Goal: Navigation & Orientation: Find specific page/section

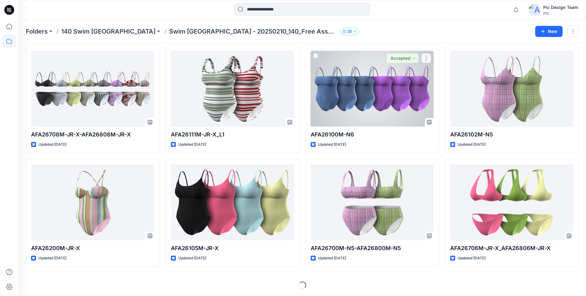
scroll to position [137, 0]
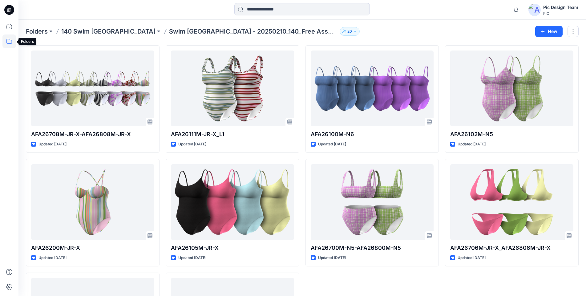
click at [12, 41] on icon at bounding box center [9, 41] width 6 height 5
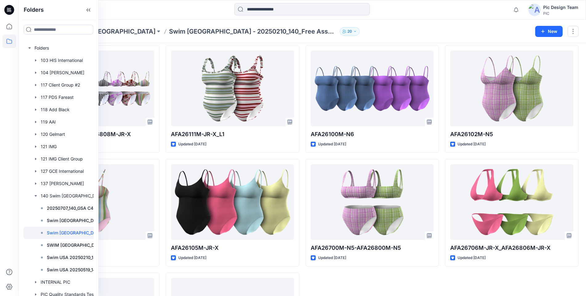
click at [41, 46] on div at bounding box center [69, 48] width 92 height 12
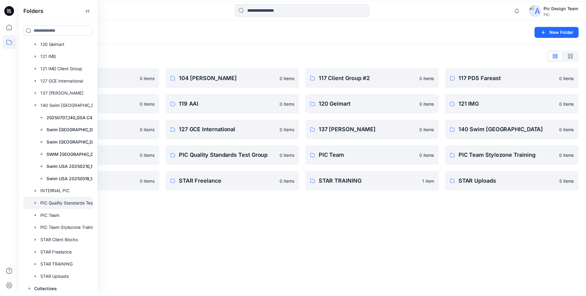
scroll to position [92, 0]
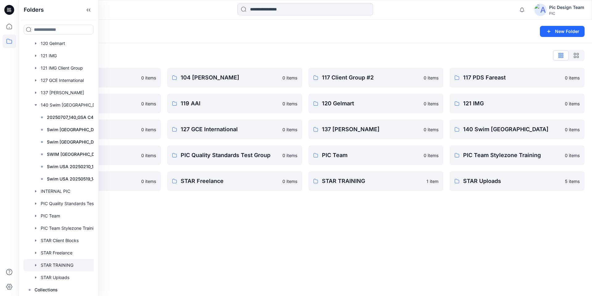
click at [63, 124] on div at bounding box center [69, 265] width 92 height 12
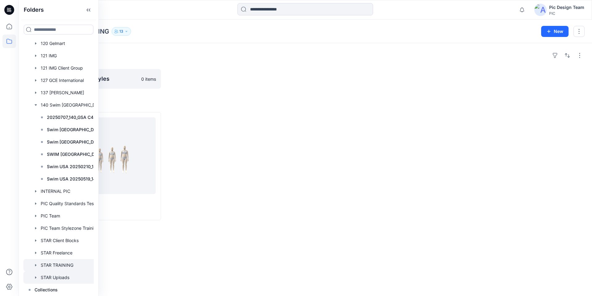
click at [57, 124] on div at bounding box center [69, 278] width 92 height 12
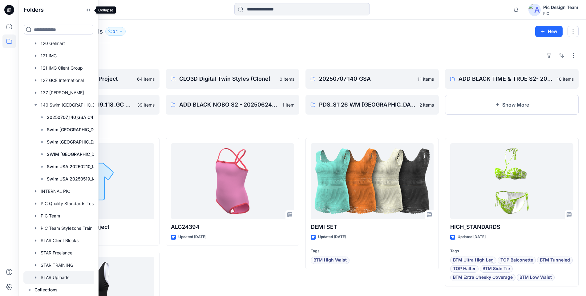
drag, startPoint x: 90, startPoint y: 10, endPoint x: 89, endPoint y: 14, distance: 4.1
click at [90, 10] on icon at bounding box center [89, 10] width 10 height 10
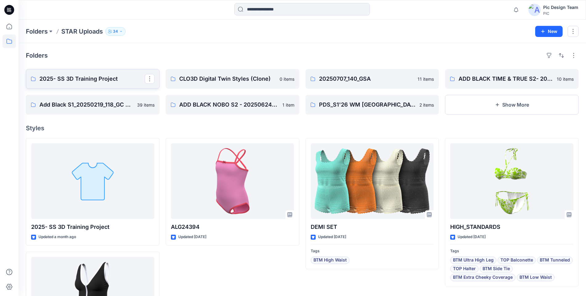
click at [89, 80] on p "2025- SS 3D Training Project" at bounding box center [91, 79] width 105 height 9
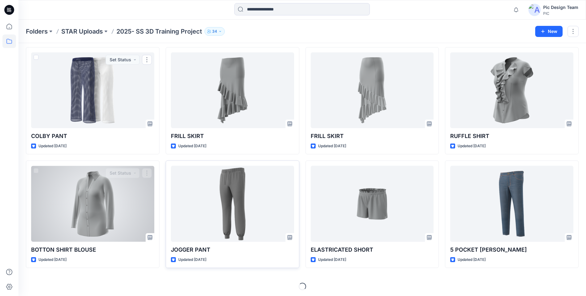
scroll to position [478, 0]
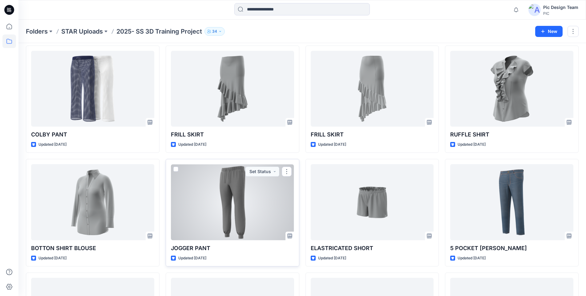
click at [218, 124] on div at bounding box center [232, 202] width 123 height 76
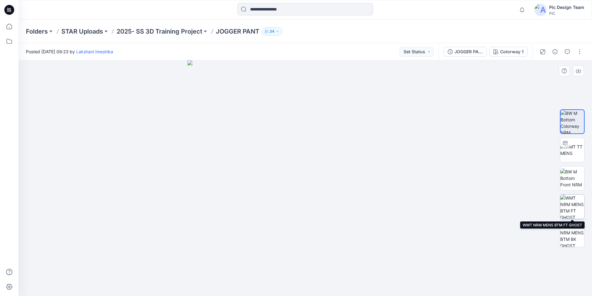
click at [290, 124] on img at bounding box center [572, 207] width 24 height 24
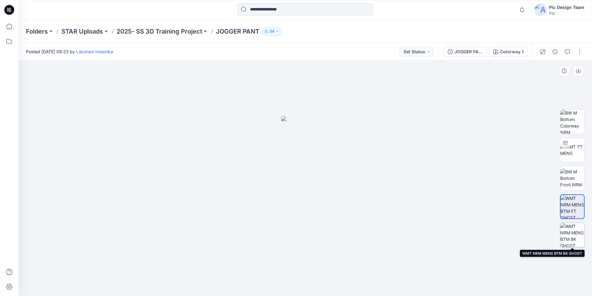
click at [290, 124] on img at bounding box center [572, 235] width 24 height 24
